Goal: Navigation & Orientation: Understand site structure

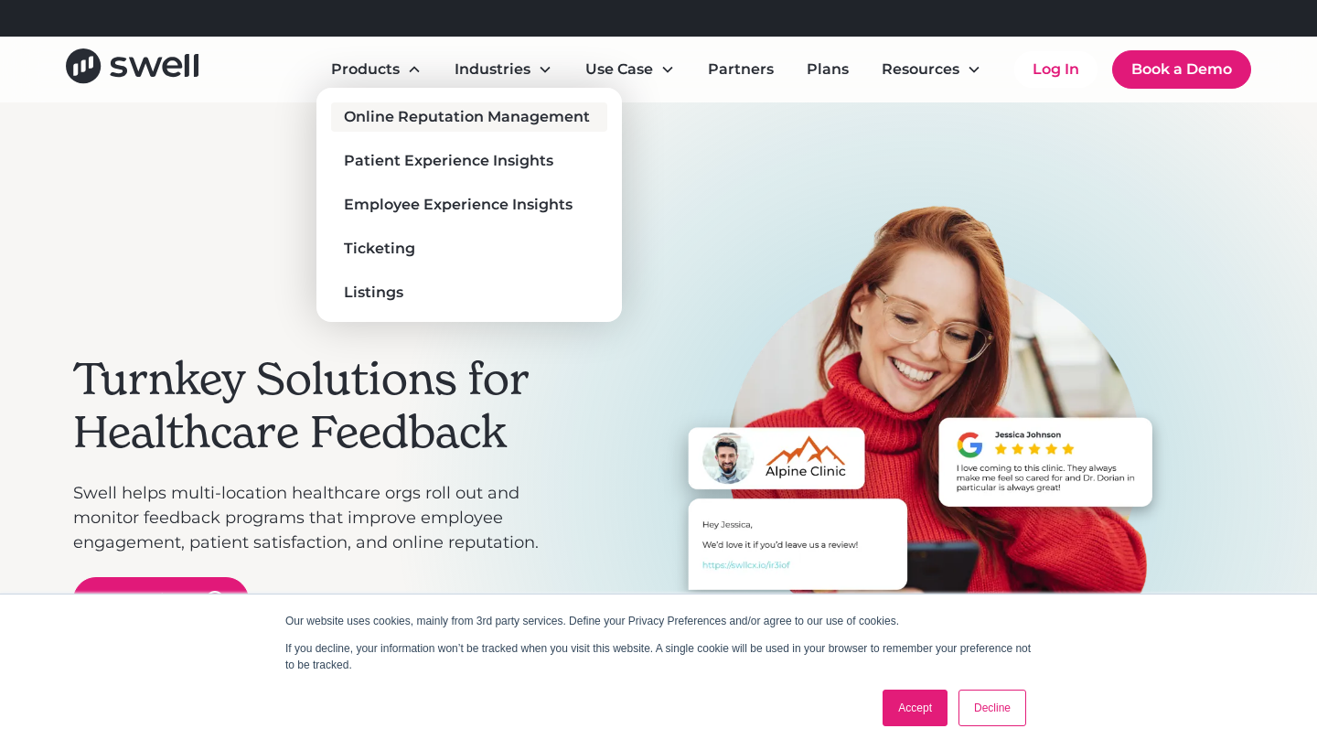
click at [438, 120] on div "Online Reputation Management" at bounding box center [467, 117] width 246 height 22
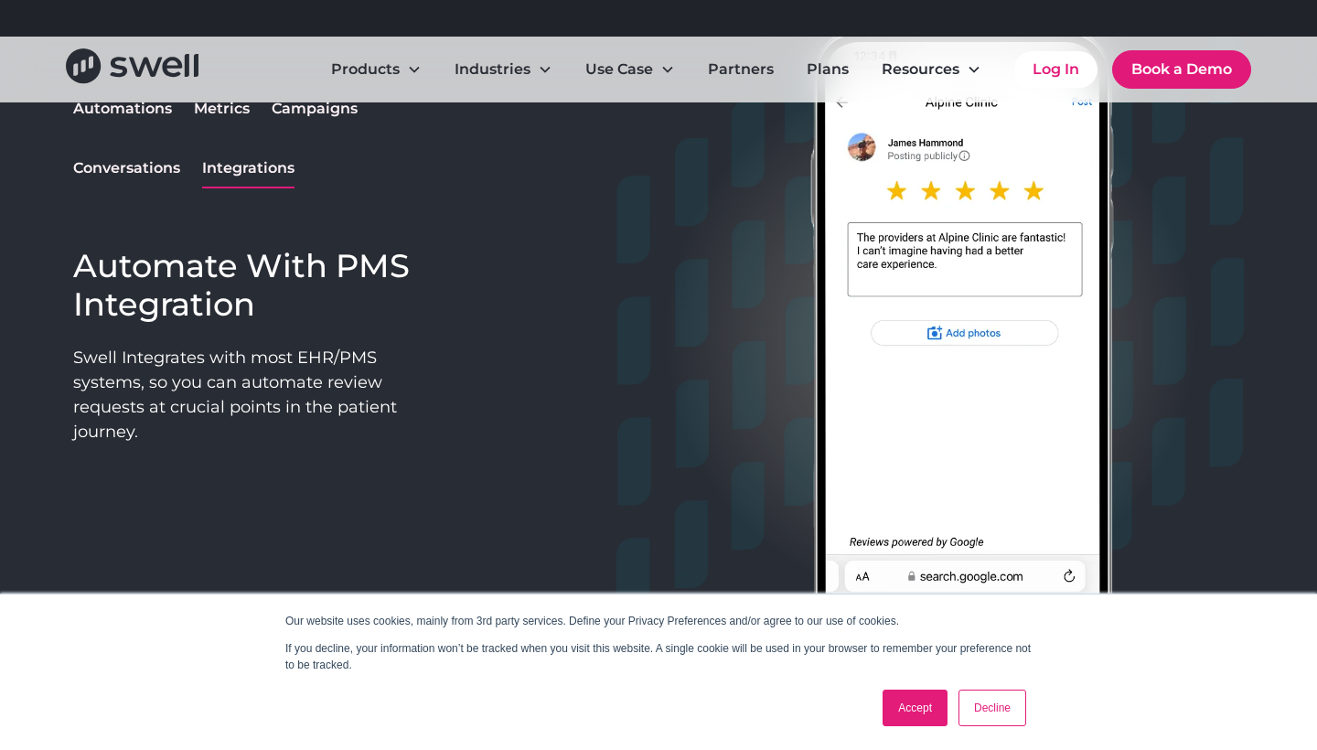
scroll to position [1578, 0]
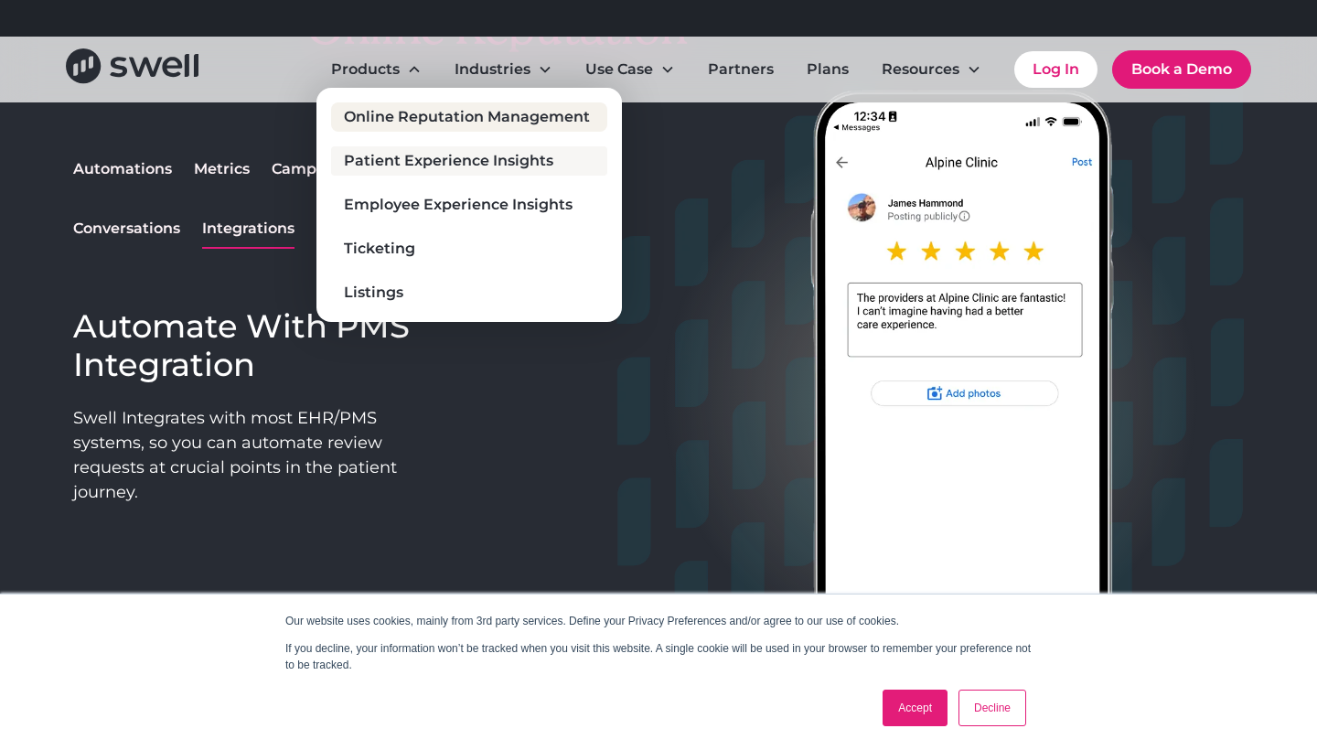
click at [444, 166] on div "Patient Experience Insights" at bounding box center [448, 161] width 209 height 22
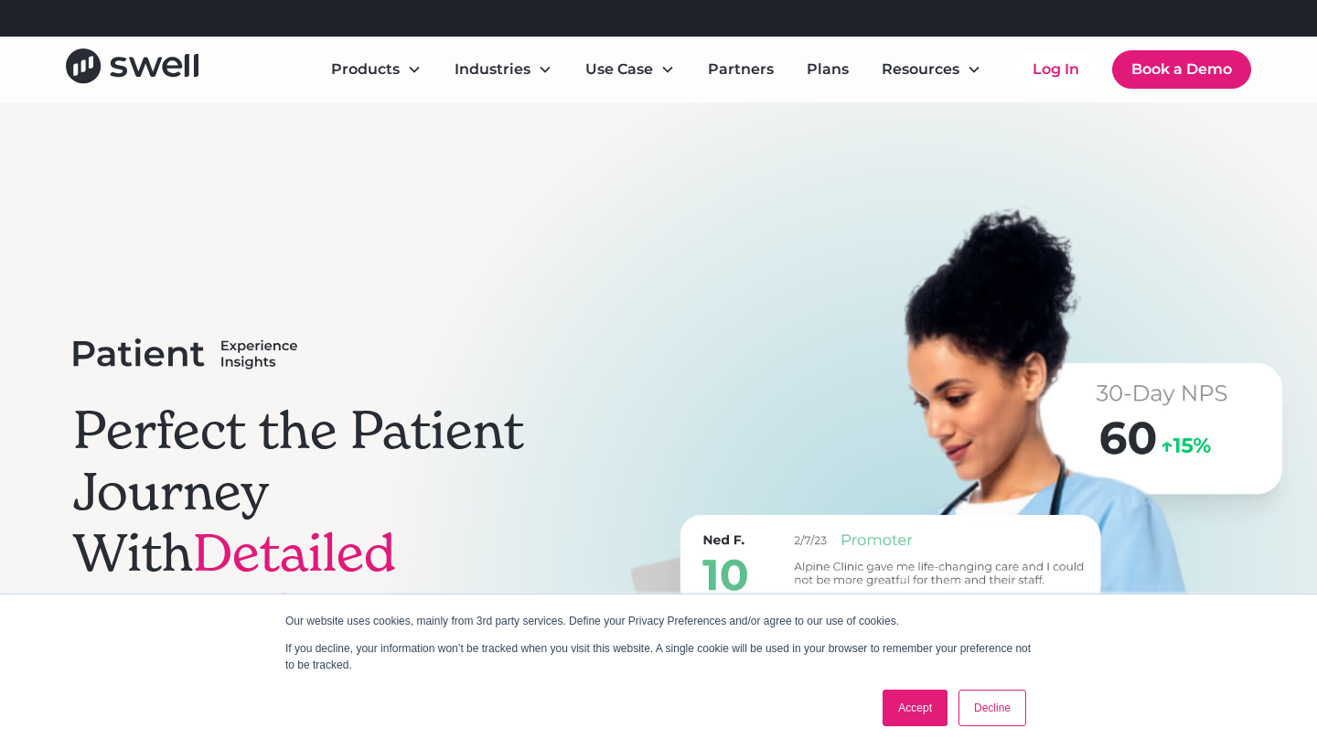
click at [994, 703] on link "Decline" at bounding box center [992, 707] width 68 height 37
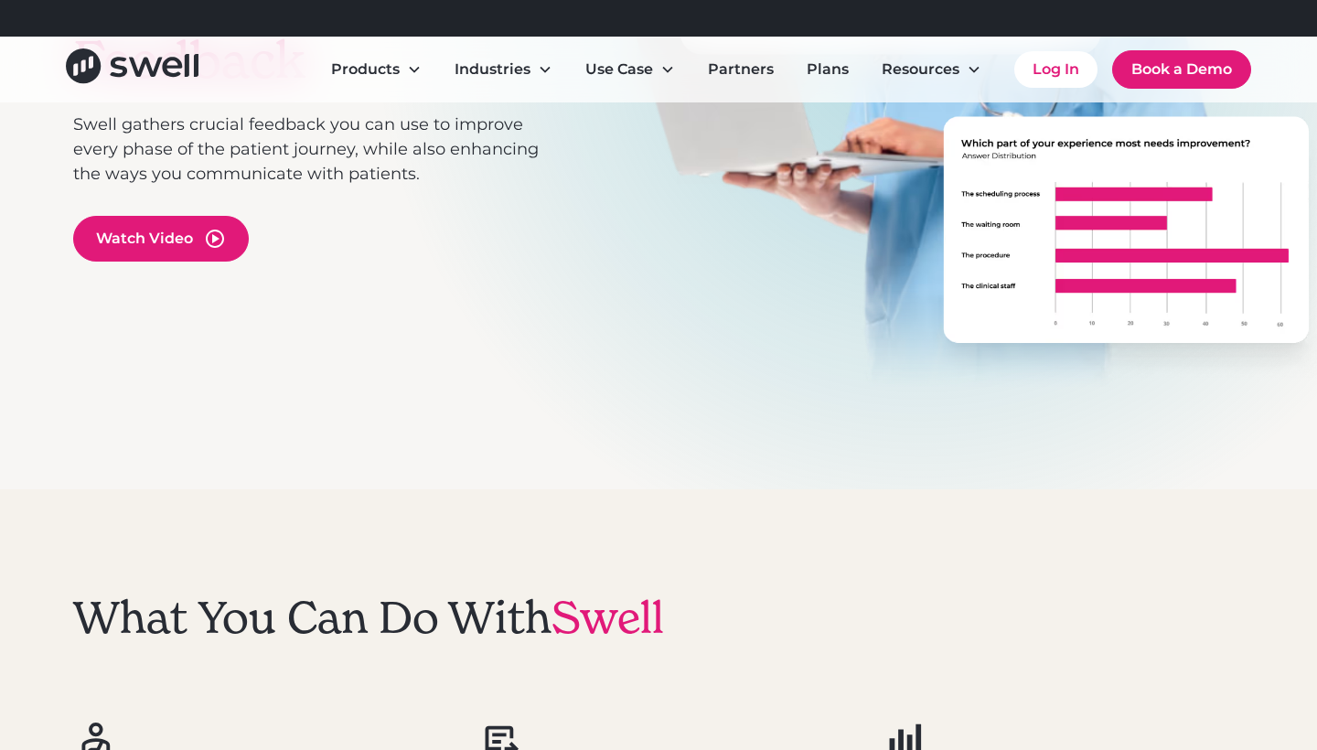
scroll to position [552, 0]
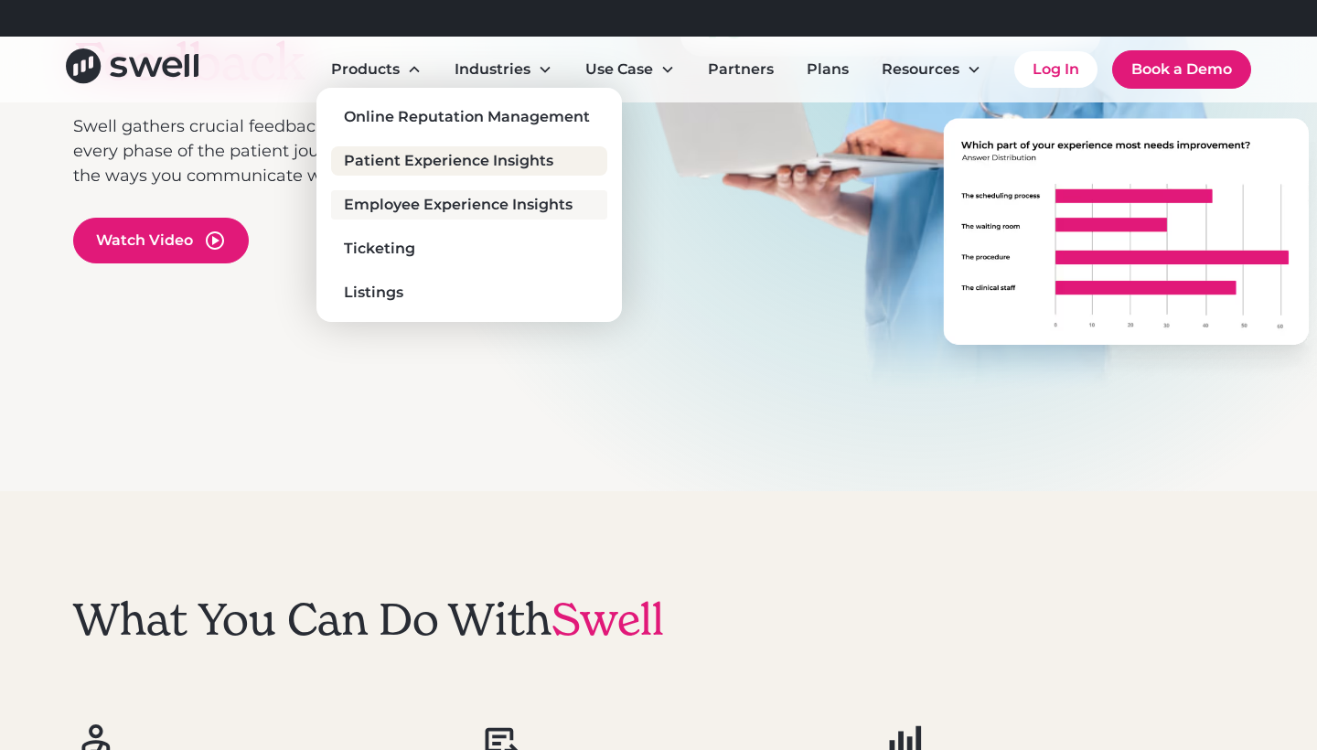
click at [420, 211] on div "Employee Experience Insights" at bounding box center [458, 205] width 229 height 22
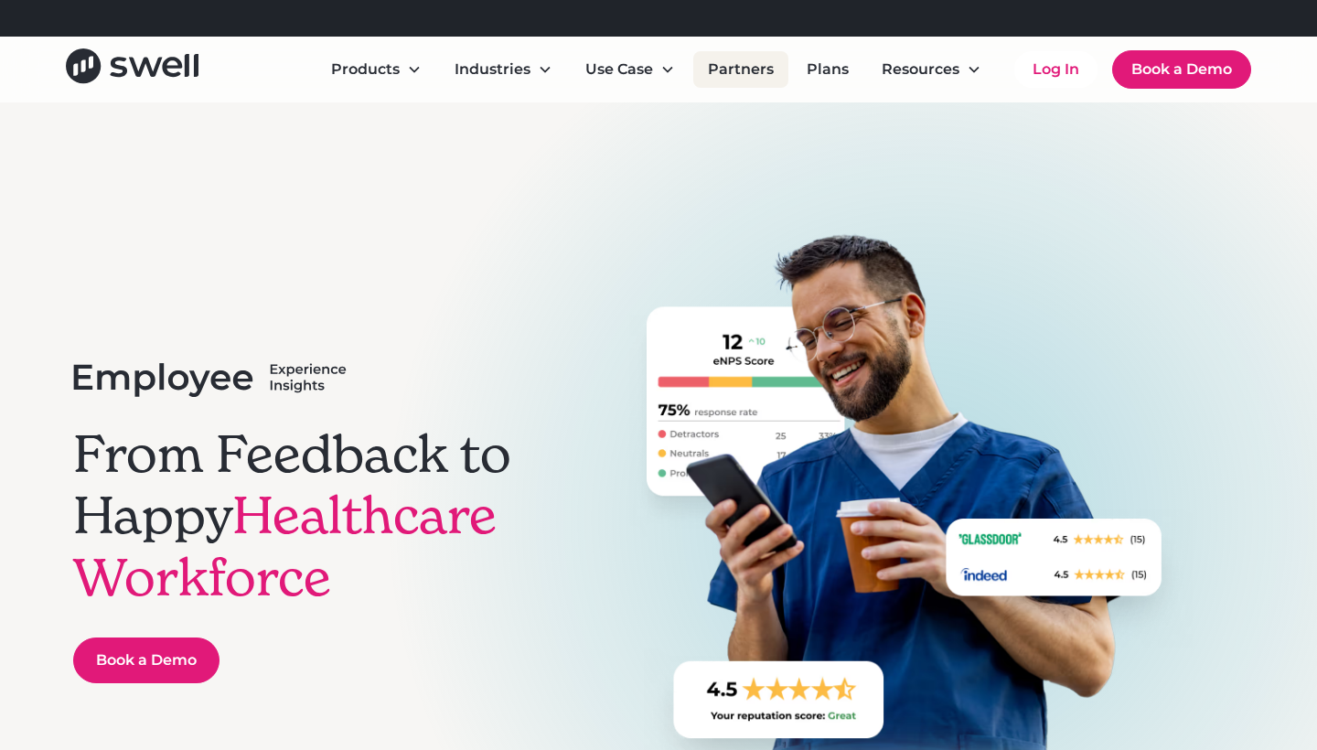
click at [738, 72] on link "Partners" at bounding box center [740, 69] width 95 height 37
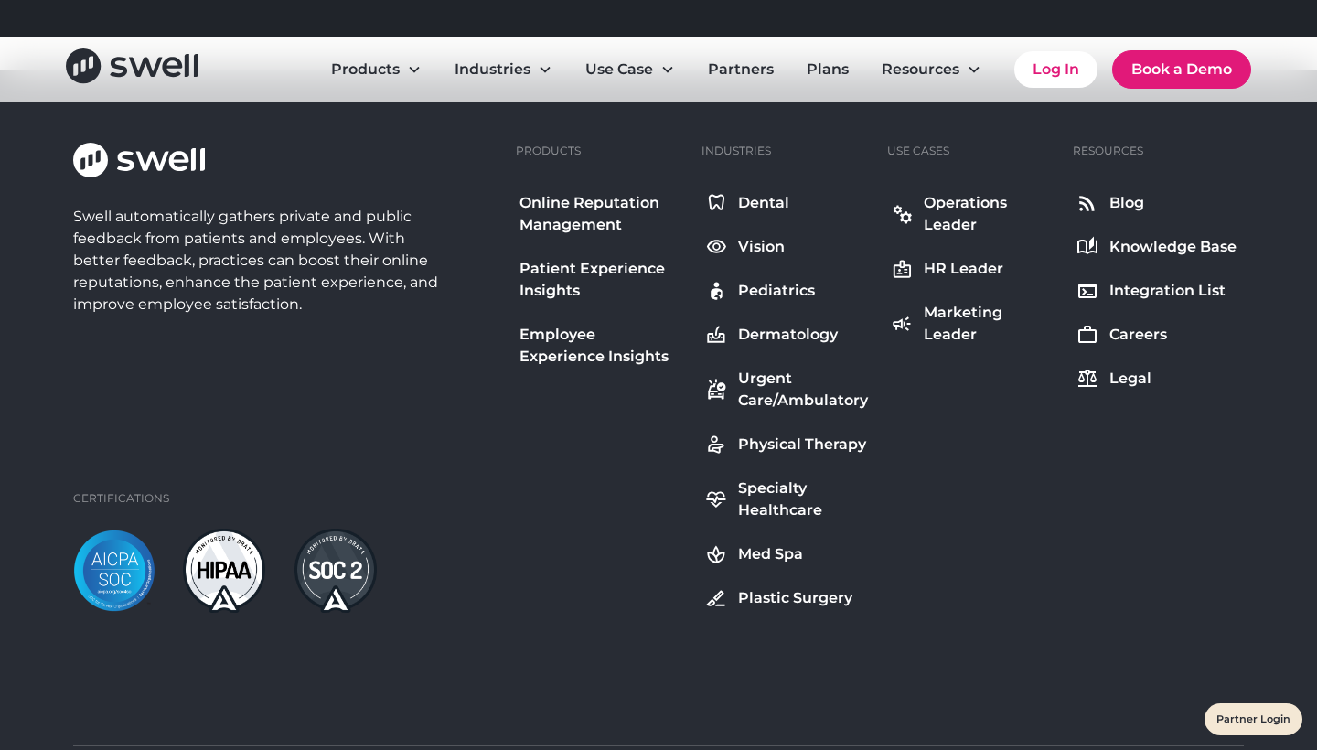
scroll to position [1223, 0]
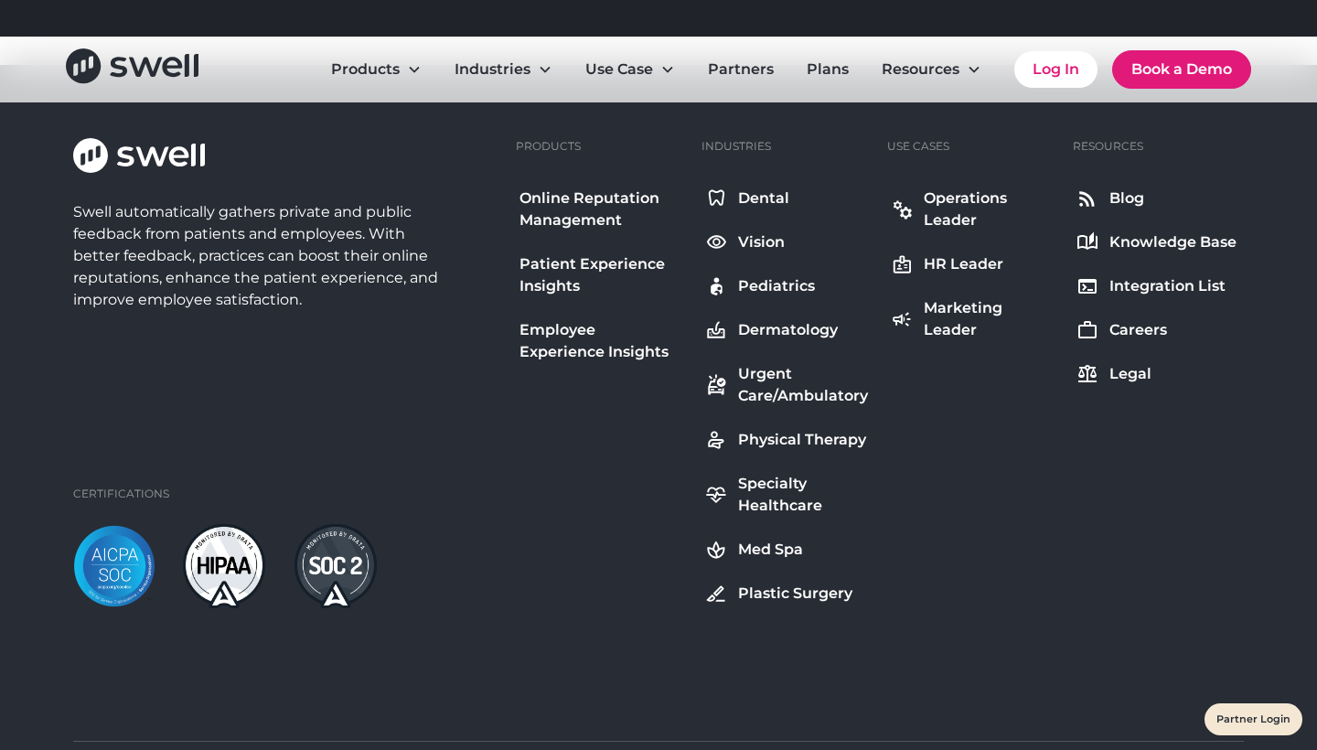
click at [1143, 286] on div "Integration List" at bounding box center [1167, 286] width 116 height 22
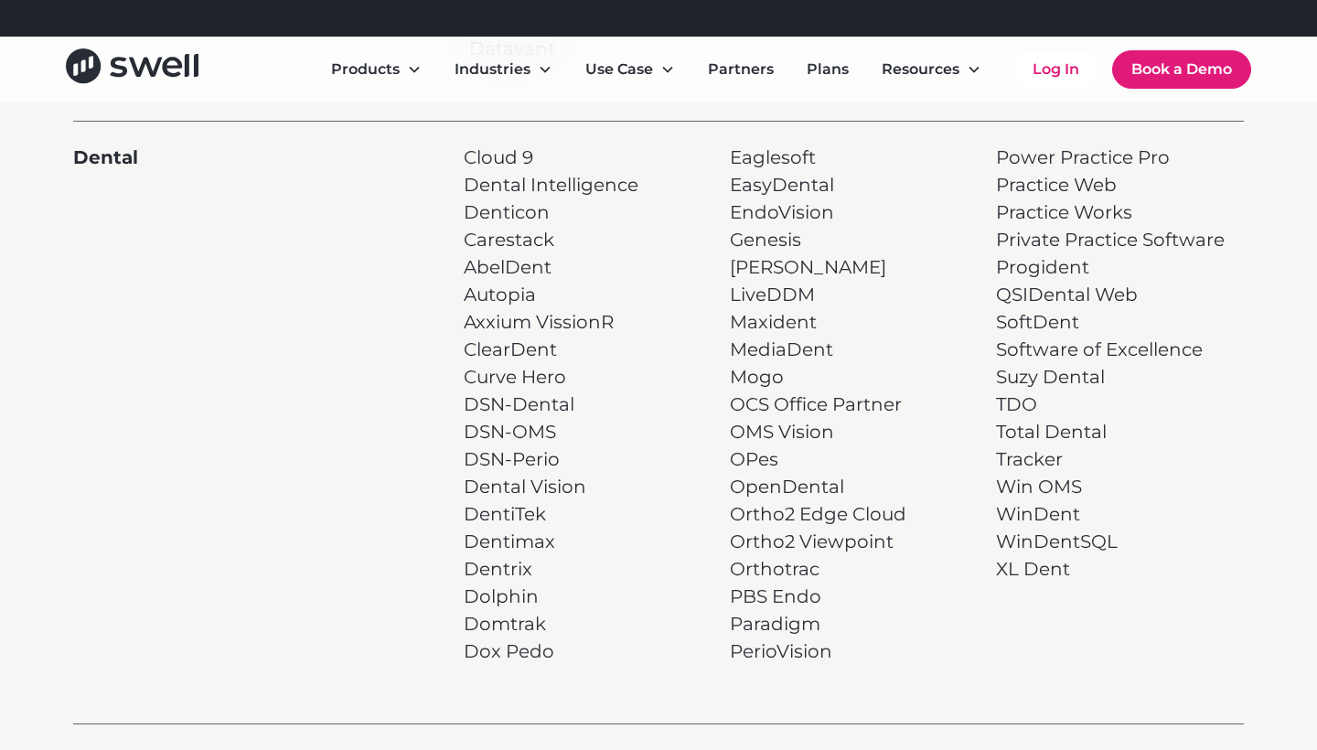
scroll to position [441, 0]
